Goal: Task Accomplishment & Management: Manage account settings

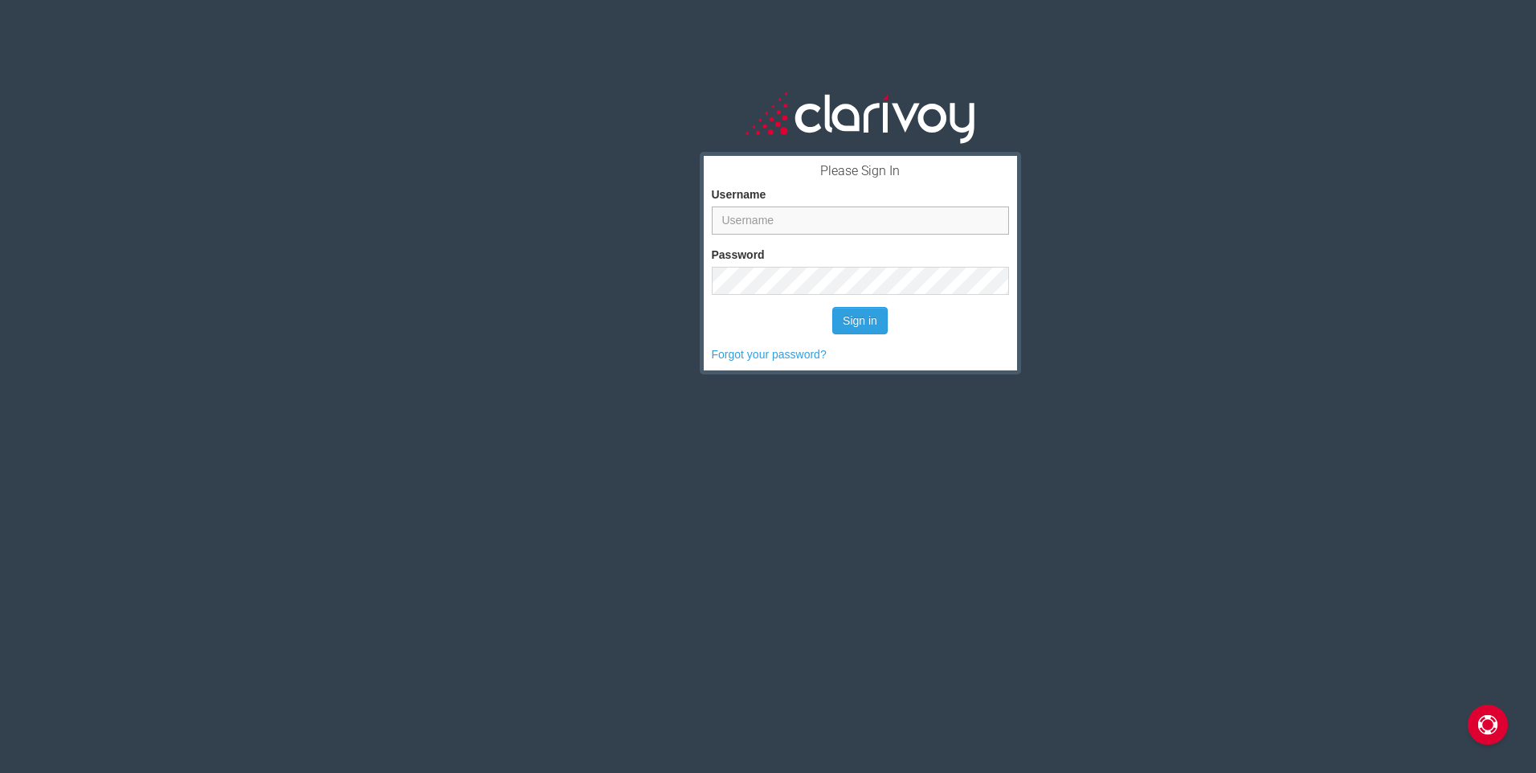
click at [789, 219] on input "Username" at bounding box center [860, 220] width 297 height 28
click at [832, 307] on button "Sign in" at bounding box center [859, 320] width 55 height 27
type input "jskillman"
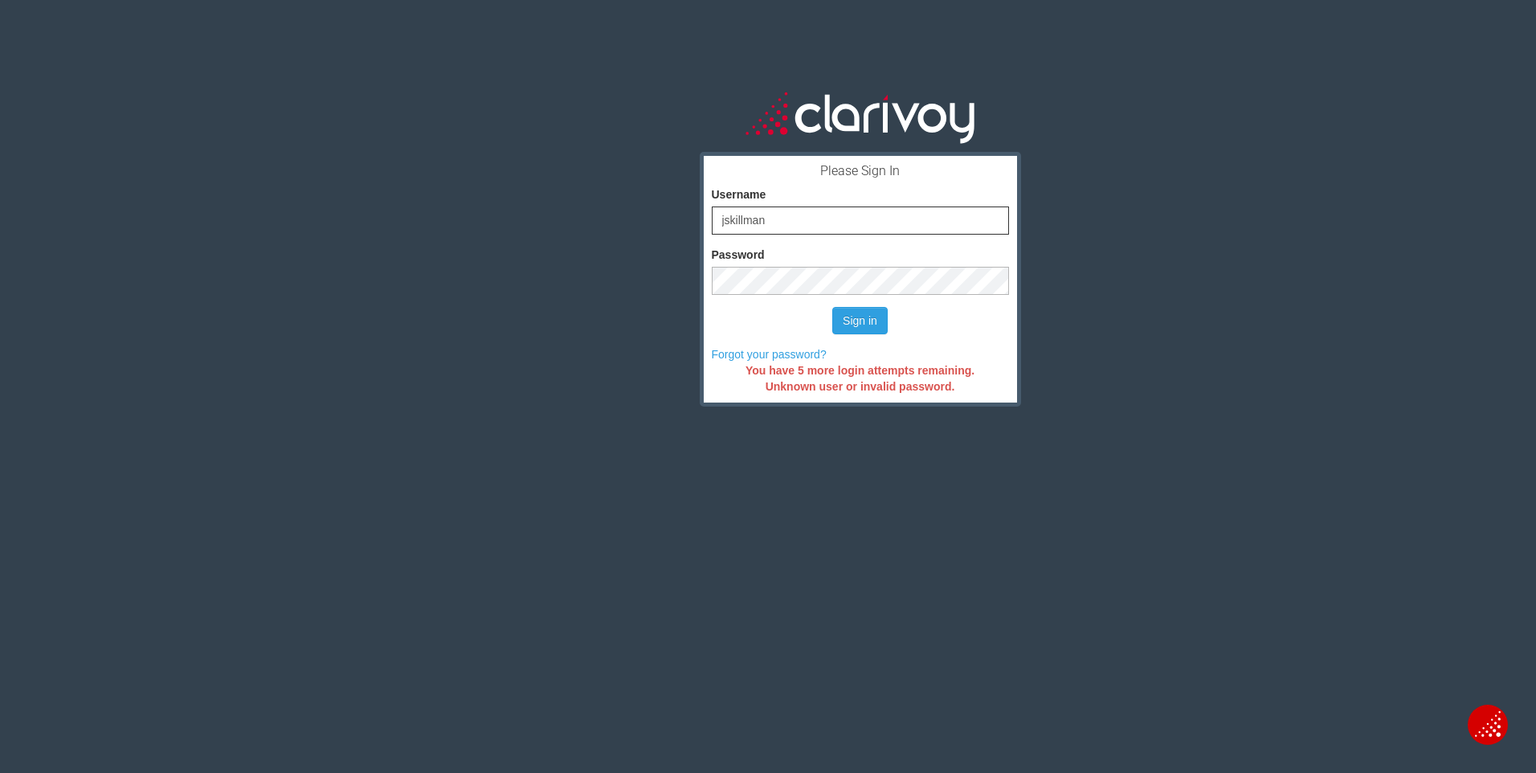
click at [832, 307] on button "Sign in" at bounding box center [859, 320] width 55 height 27
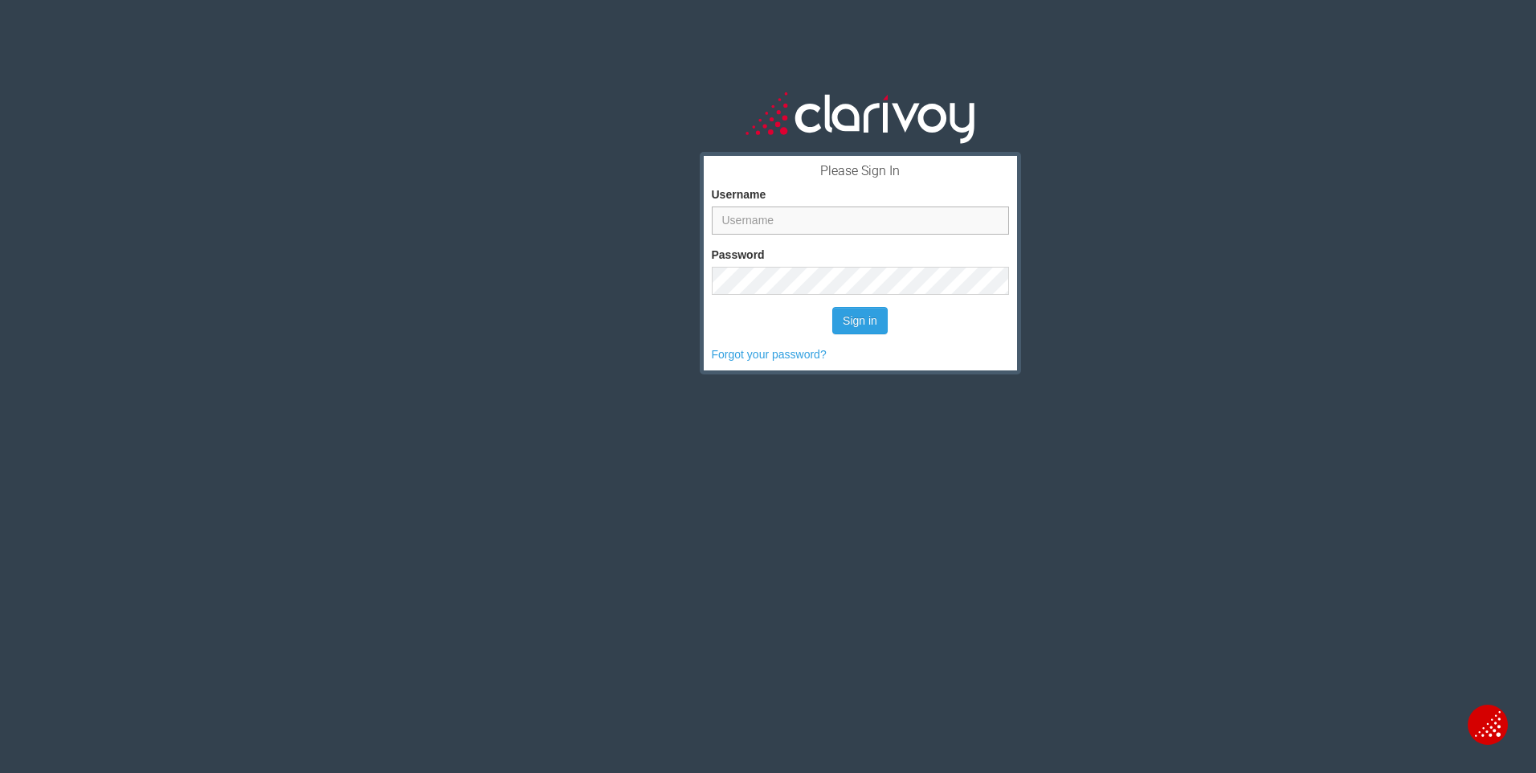
click at [765, 210] on input "Username" at bounding box center [860, 220] width 297 height 28
type input "J"
type input "[PERSON_NAME]"
click at [832, 307] on button "Sign in" at bounding box center [859, 320] width 55 height 27
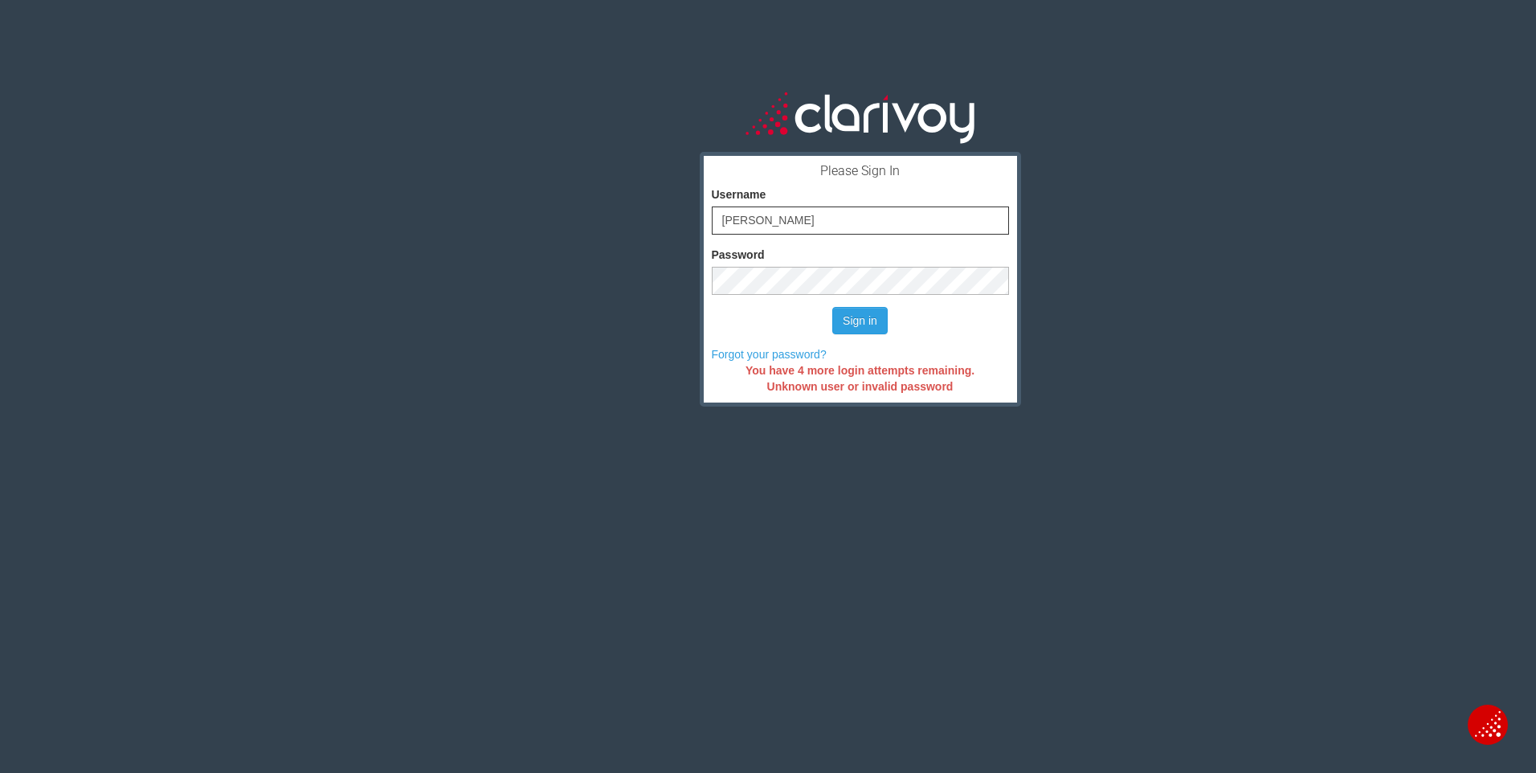
click at [313, 292] on div "Please Sign In Username [PERSON_NAME] Password Sign in Forgot your password? Yo…" at bounding box center [860, 428] width 1352 height 773
click at [832, 307] on button "Sign in" at bounding box center [859, 320] width 55 height 27
click at [727, 357] on link "Forgot your password?" at bounding box center [769, 354] width 115 height 13
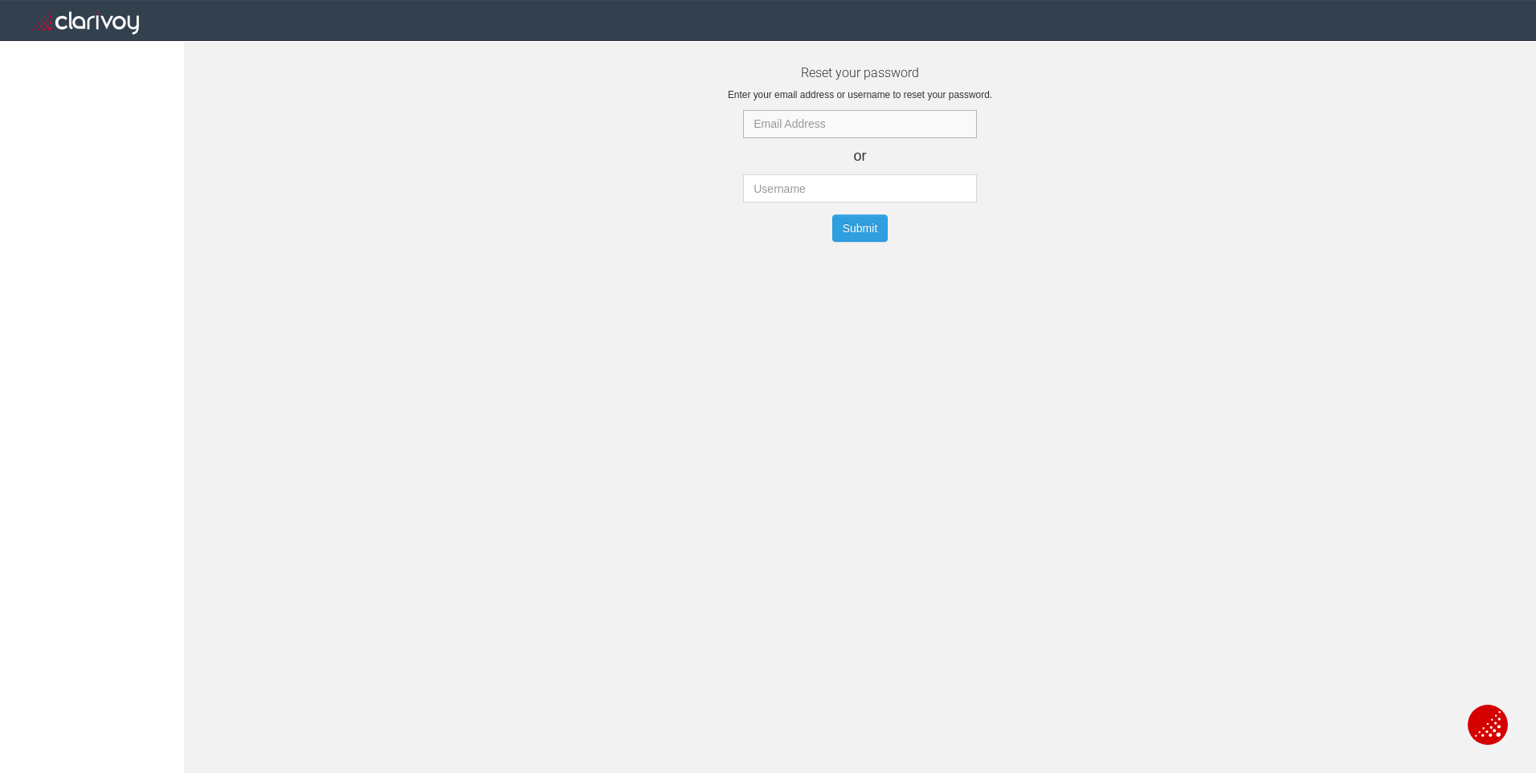
click at [811, 125] on input "text" at bounding box center [859, 124] width 233 height 28
type input "[PERSON_NAME][EMAIL_ADDRESS][DOMAIN_NAME]"
click at [775, 188] on input "text" at bounding box center [859, 188] width 233 height 28
type input "[PERSON_NAME]"
click at [860, 230] on button "Submit" at bounding box center [860, 227] width 56 height 27
